Goal: Information Seeking & Learning: Compare options

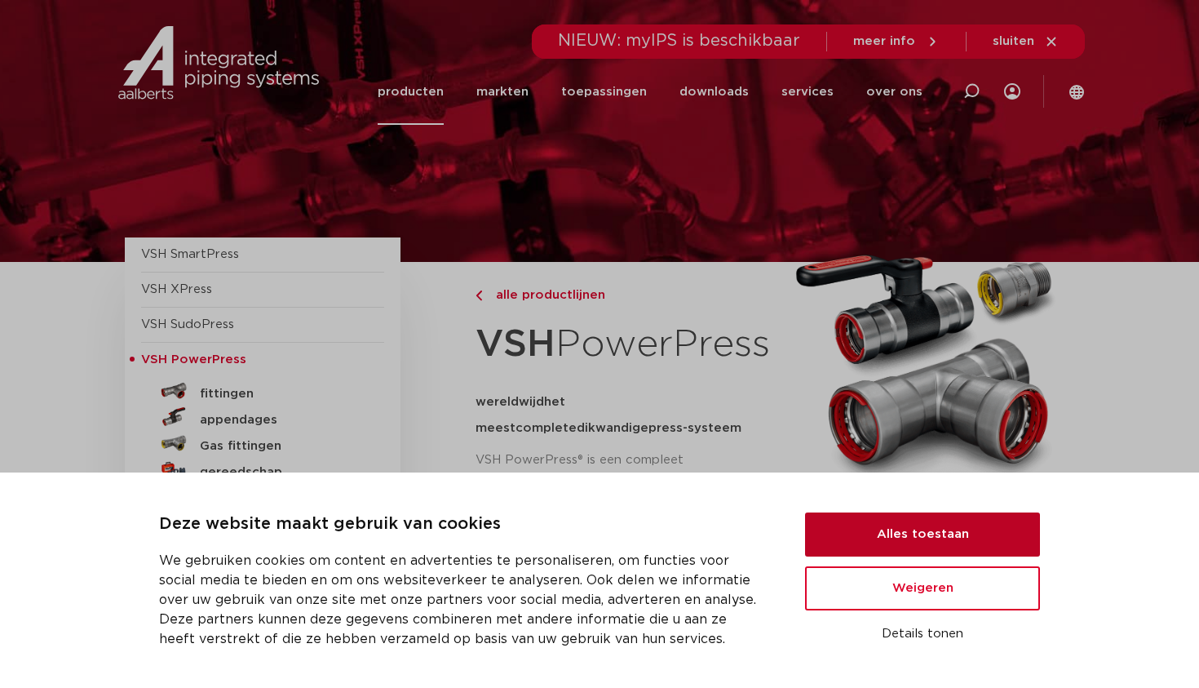
click at [844, 520] on button "Alles toestaan" at bounding box center [922, 534] width 235 height 44
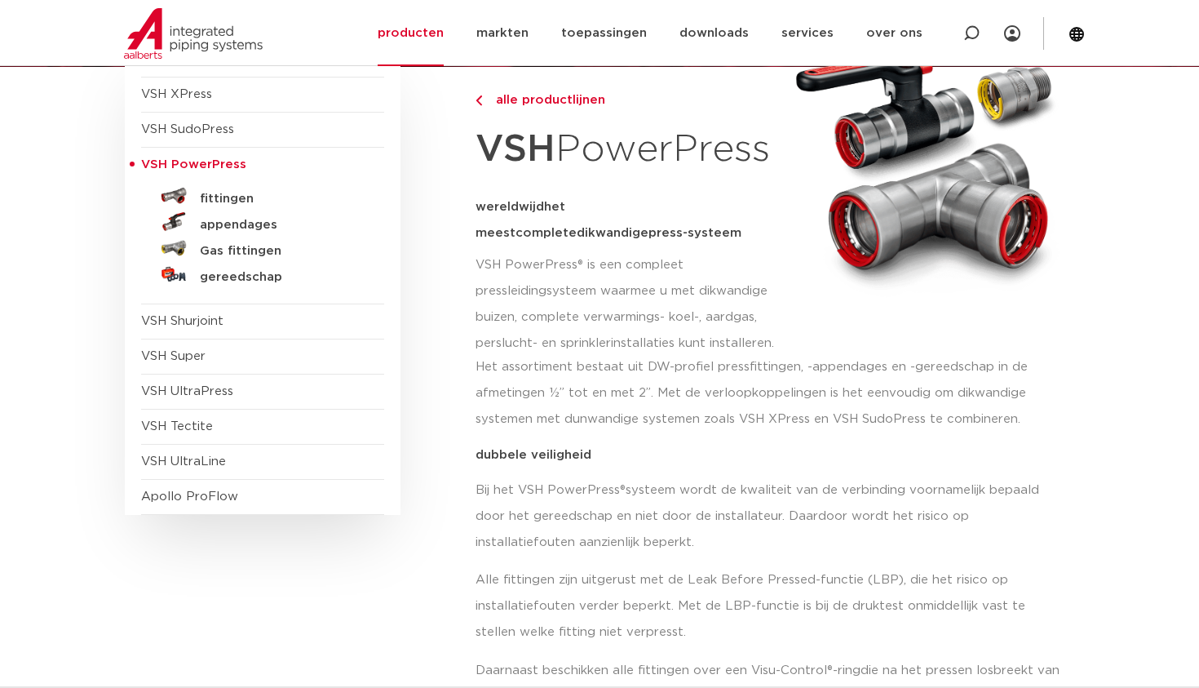
scroll to position [196, 0]
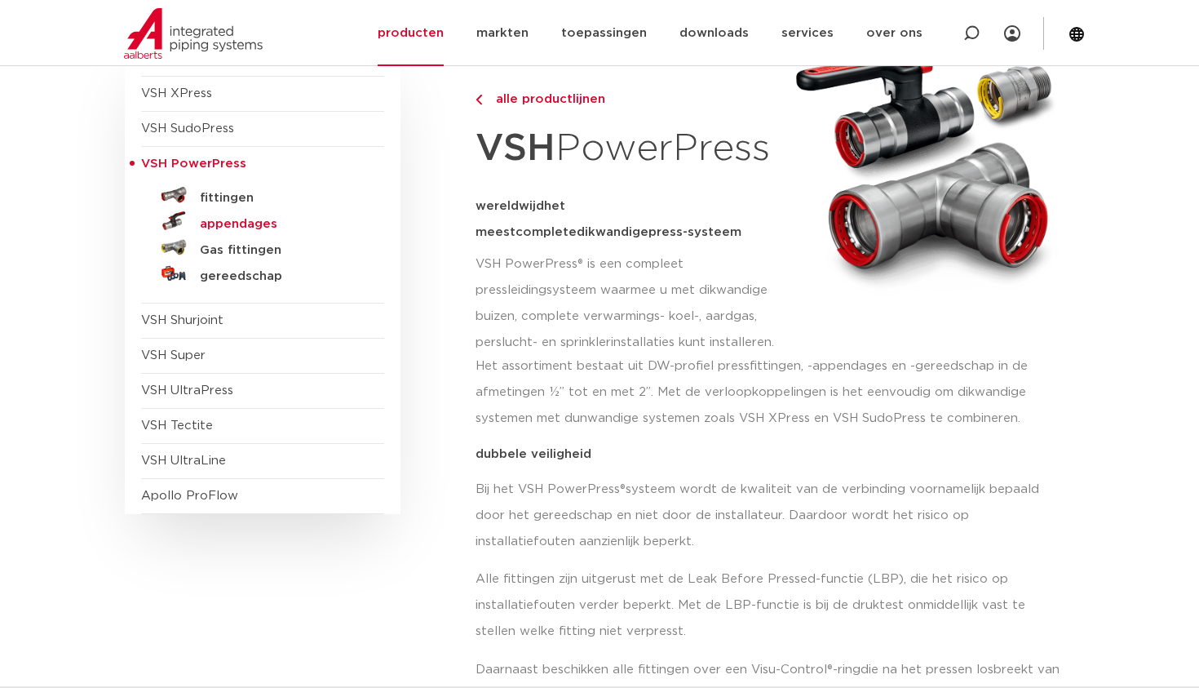
click at [255, 219] on h5 "appendages" at bounding box center [281, 224] width 162 height 15
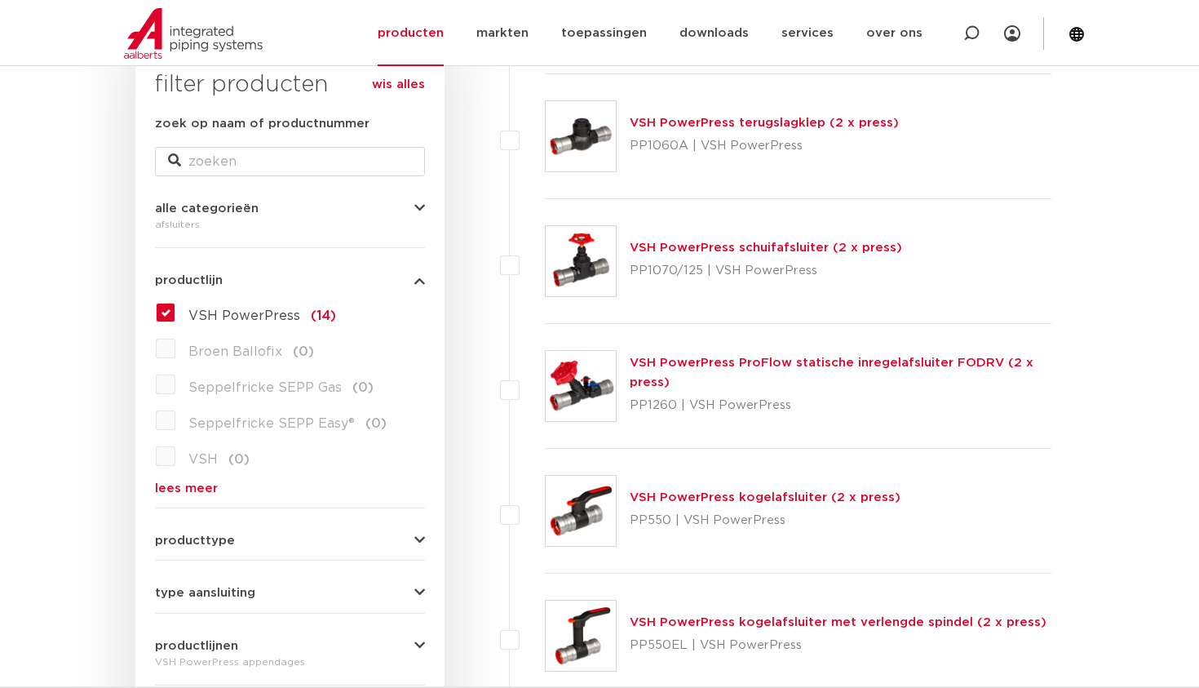
scroll to position [279, 0]
click at [640, 361] on link "VSH PowerPress ProFlow statische inregelafsluiter FODRV (2 x press)" at bounding box center [832, 372] width 404 height 32
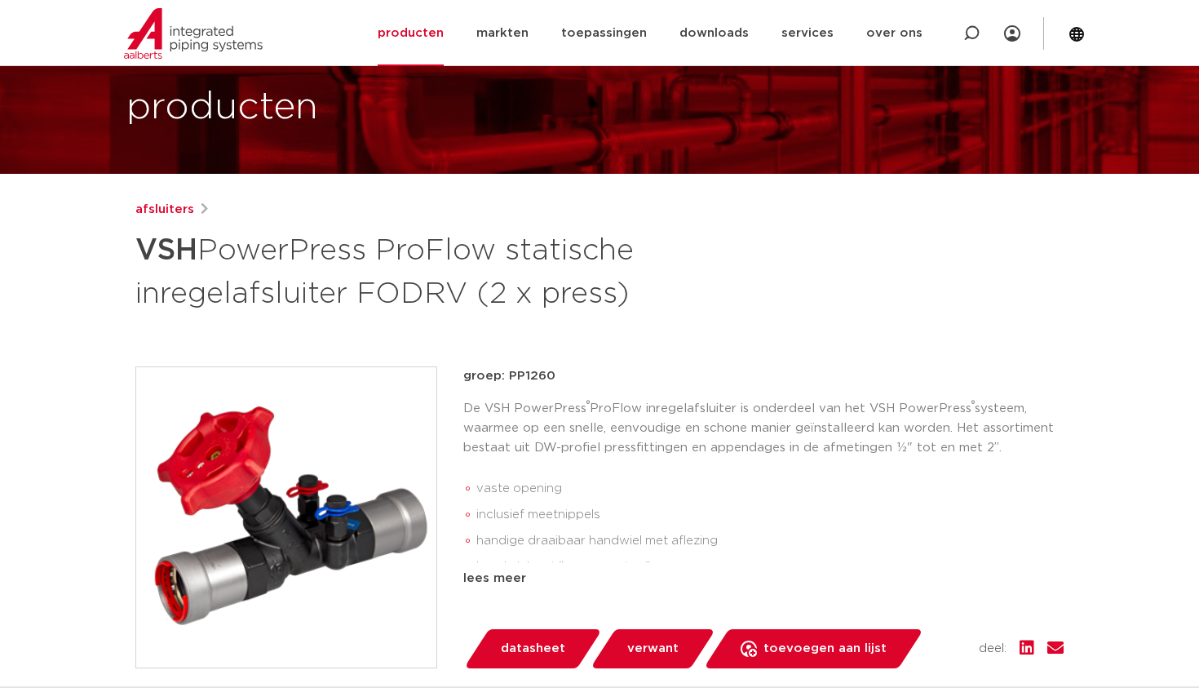
scroll to position [91, 0]
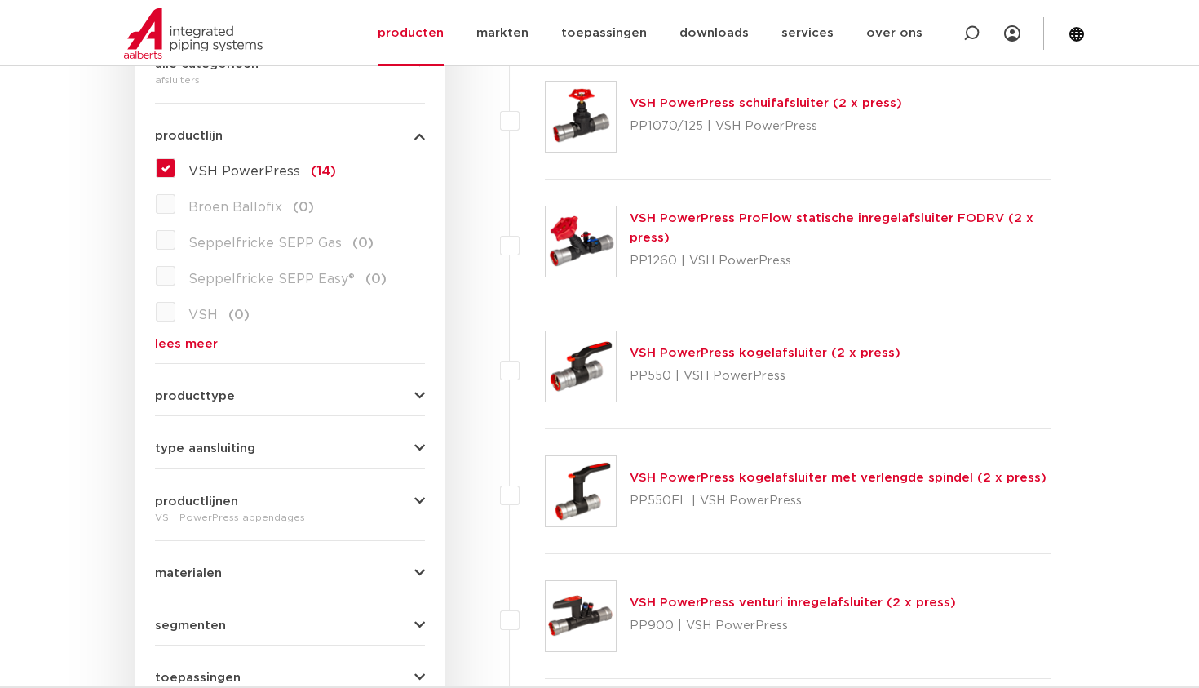
scroll to position [425, 0]
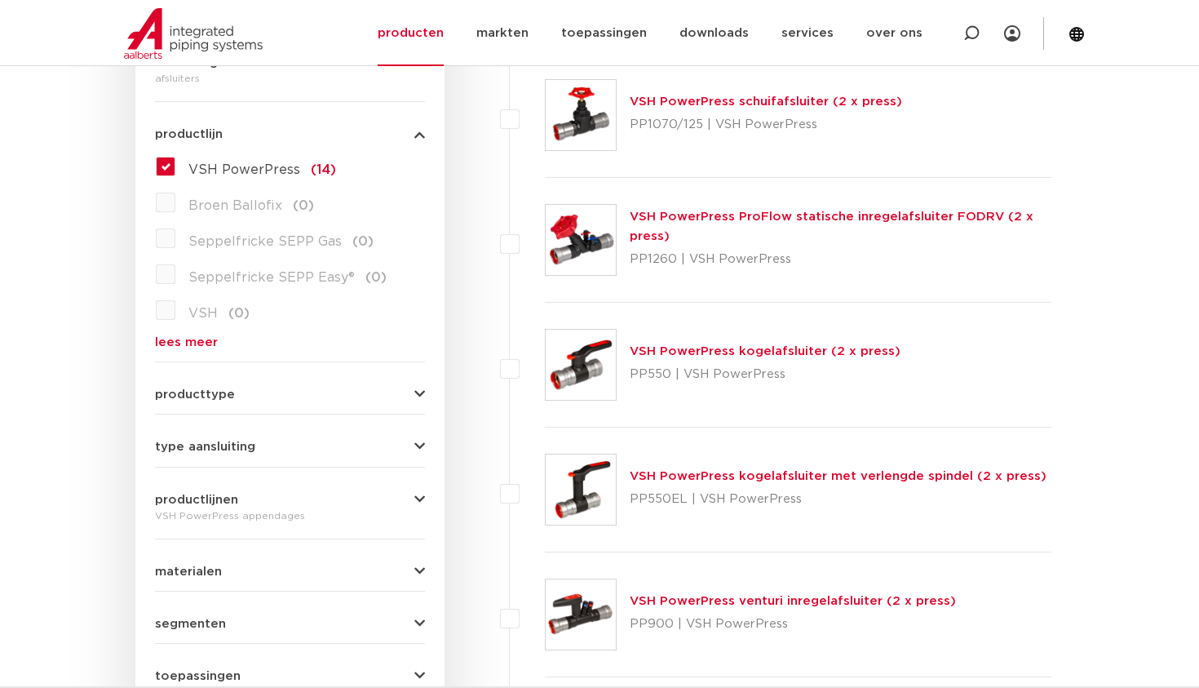
click at [595, 489] on img at bounding box center [581, 489] width 70 height 70
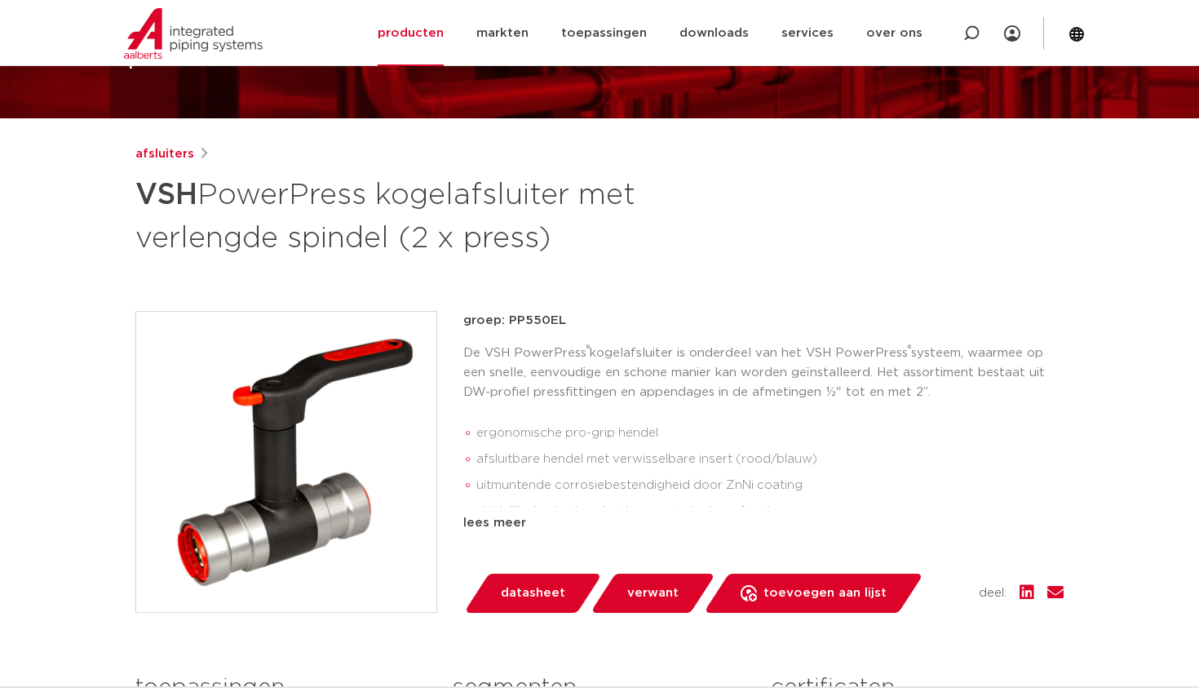
scroll to position [146, 0]
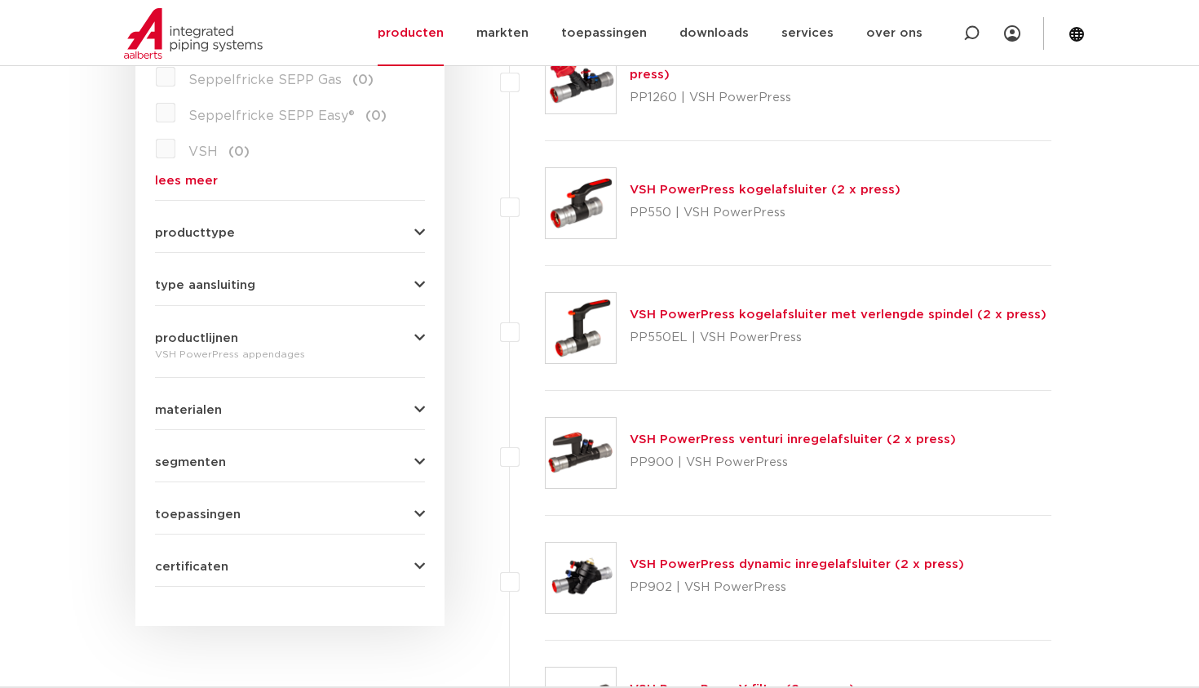
scroll to position [588, 0]
click at [687, 440] on link "VSH PowerPress venturi inregelafsluiter (2 x press)" at bounding box center [793, 438] width 326 height 12
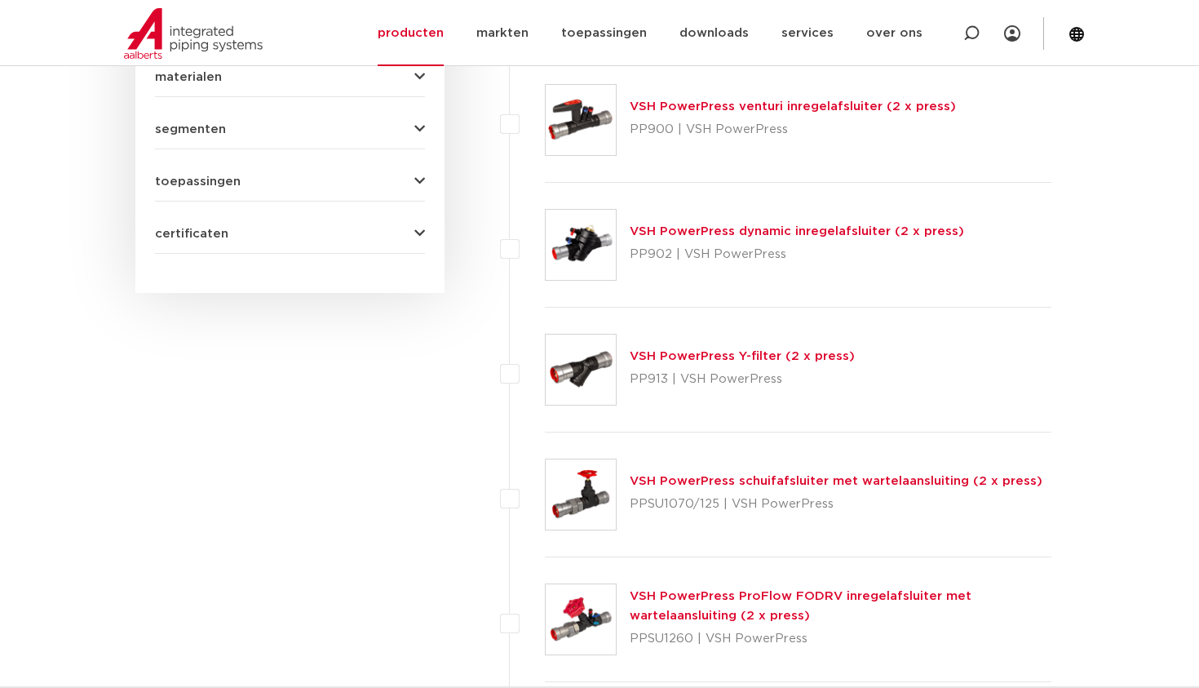
scroll to position [920, 0]
click at [657, 477] on link "VSH PowerPress schuifafsluiter met wartelaansluiting (2 x press)" at bounding box center [836, 480] width 413 height 12
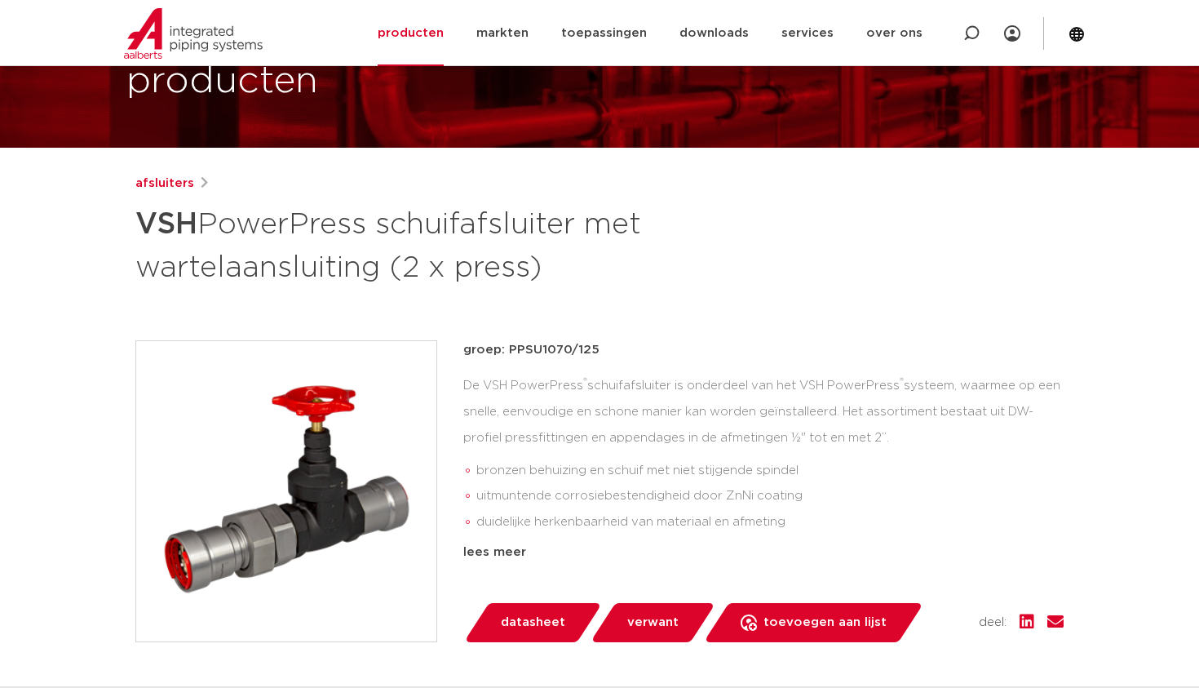
scroll to position [117, 0]
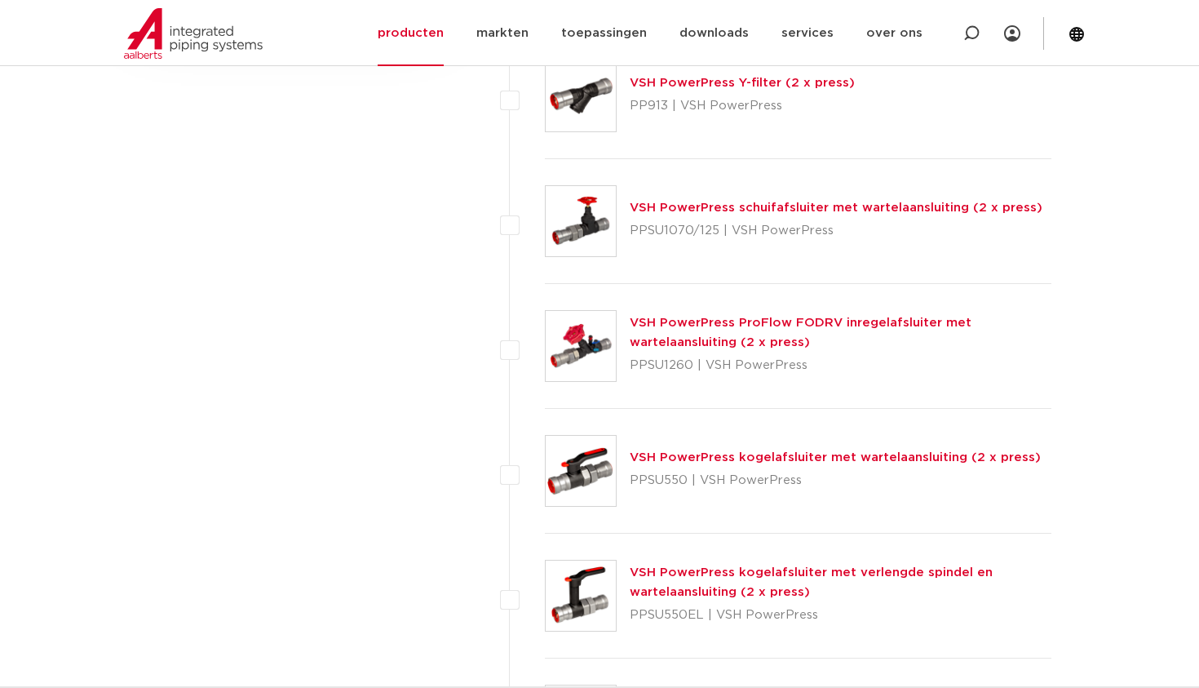
scroll to position [1193, 0]
click at [748, 458] on link "VSH PowerPress kogelafsluiter met wartelaansluiting (2 x press)" at bounding box center [835, 456] width 411 height 12
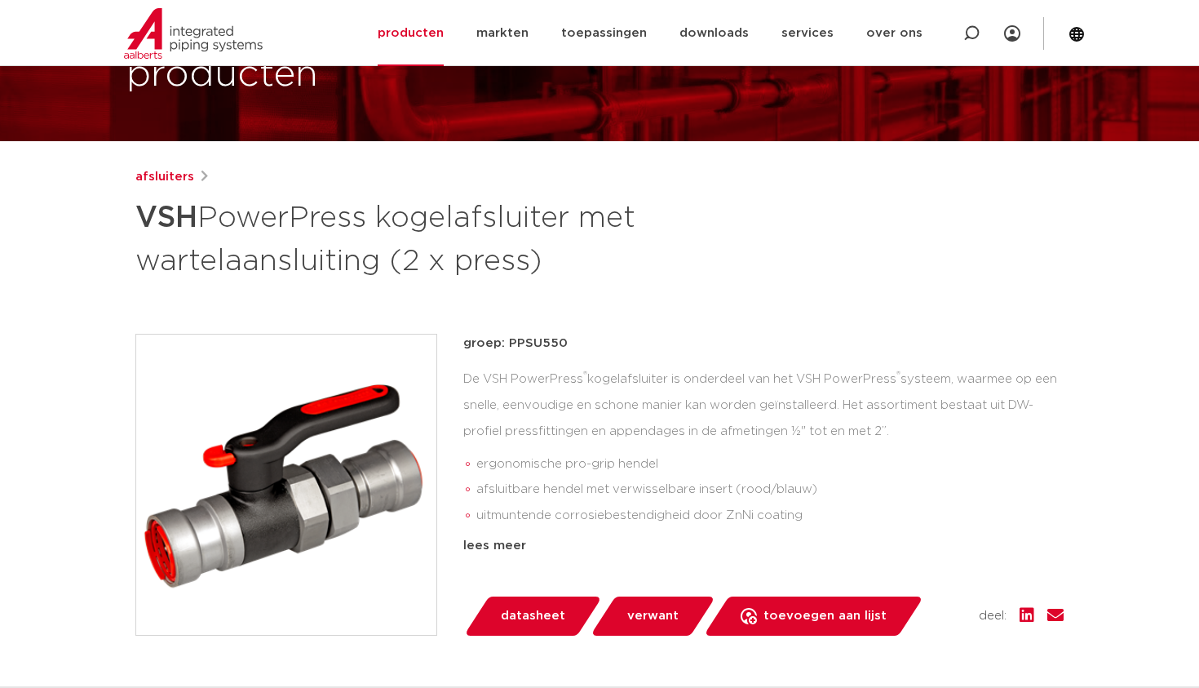
scroll to position [122, 0]
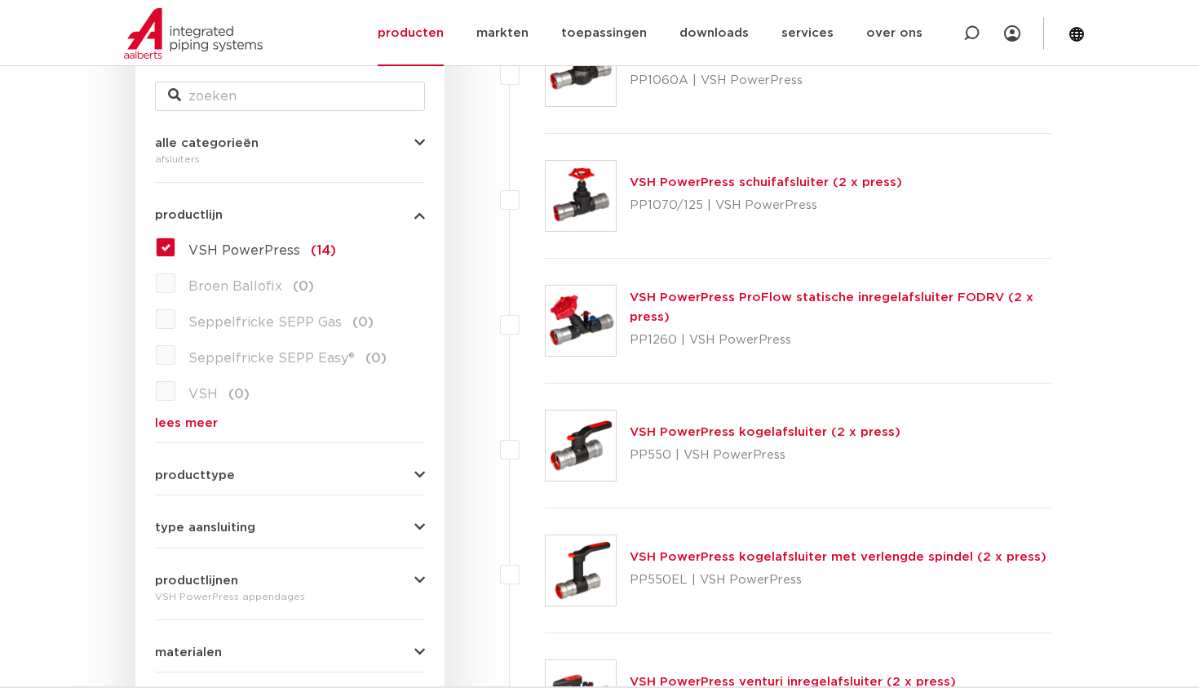
scroll to position [345, 0]
